Goal: Transaction & Acquisition: Purchase product/service

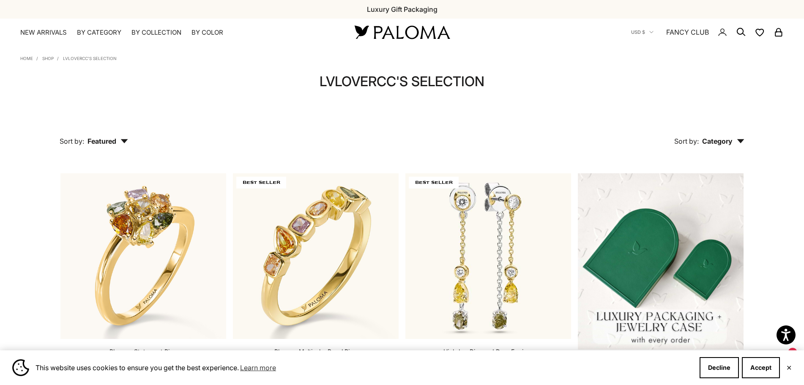
click at [380, 41] on img at bounding box center [402, 32] width 102 height 18
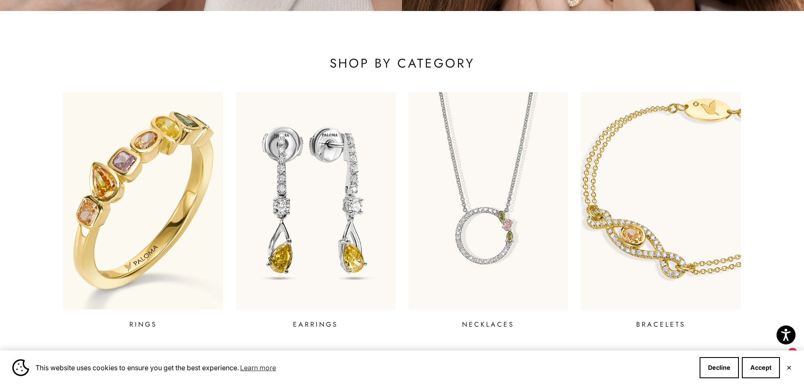
scroll to position [338, 0]
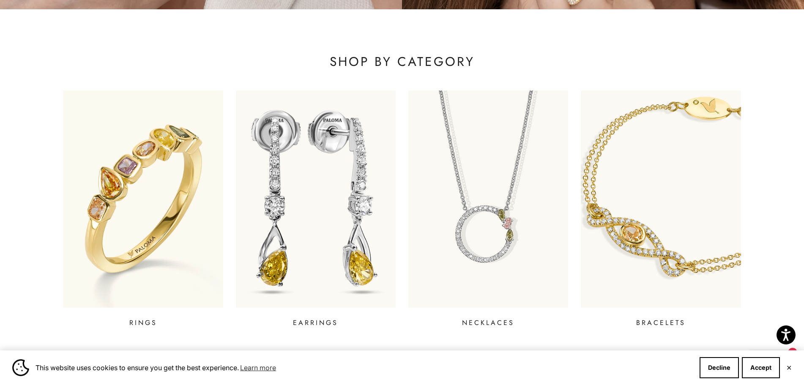
click at [294, 243] on img at bounding box center [316, 199] width 192 height 261
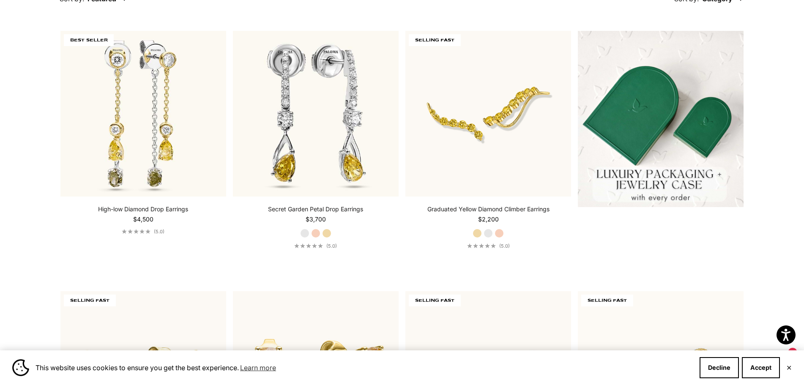
scroll to position [296, 0]
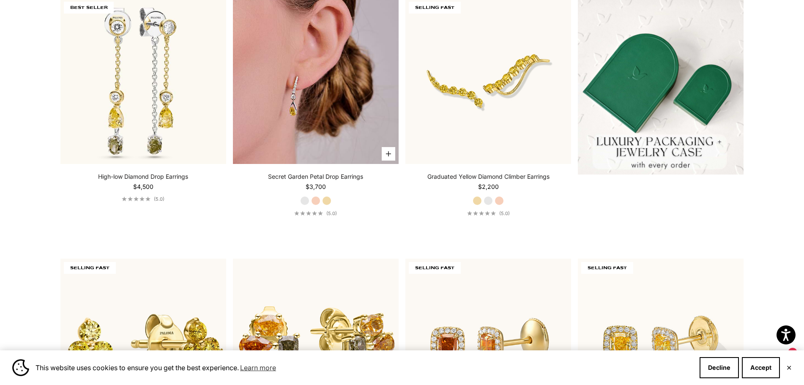
click at [310, 139] on img at bounding box center [316, 81] width 166 height 166
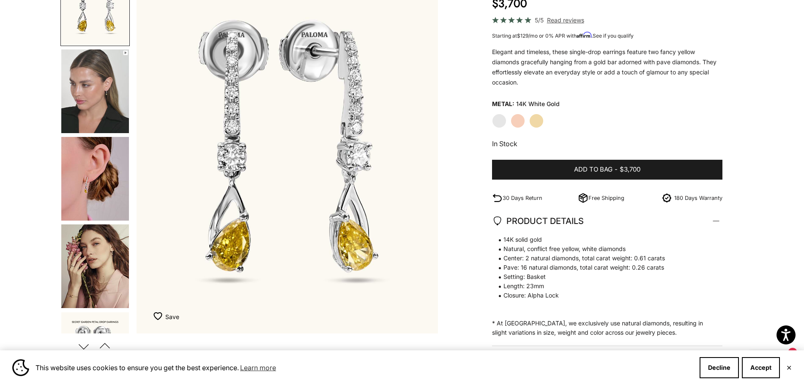
scroll to position [85, 0]
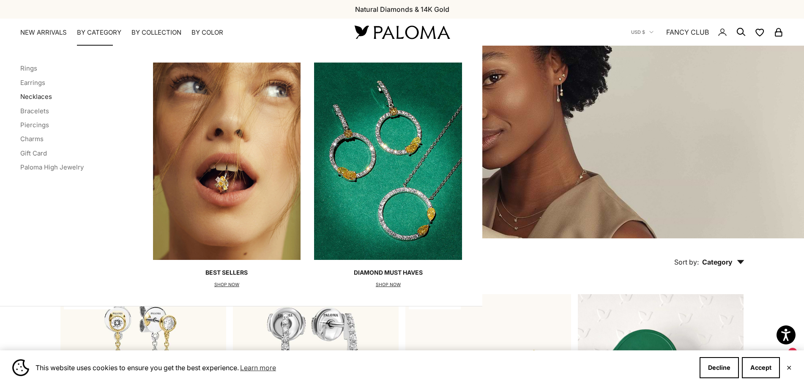
click at [36, 96] on link "Necklaces" at bounding box center [36, 97] width 32 height 8
